Goal: Information Seeking & Learning: Learn about a topic

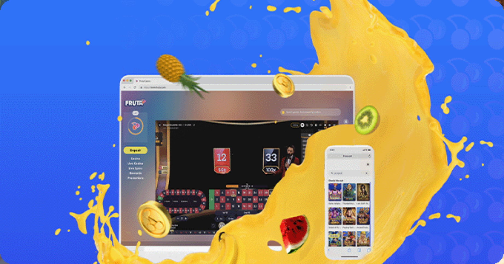
click at [18, 129] on link "Lue lisää" at bounding box center [10, 131] width 16 height 5
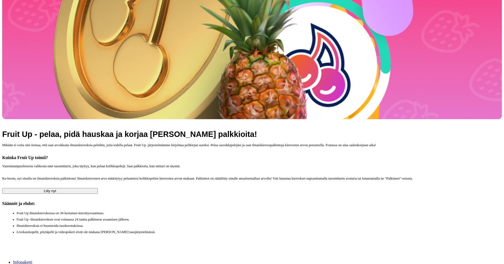
scroll to position [225, 0]
